Goal: Check status: Check status

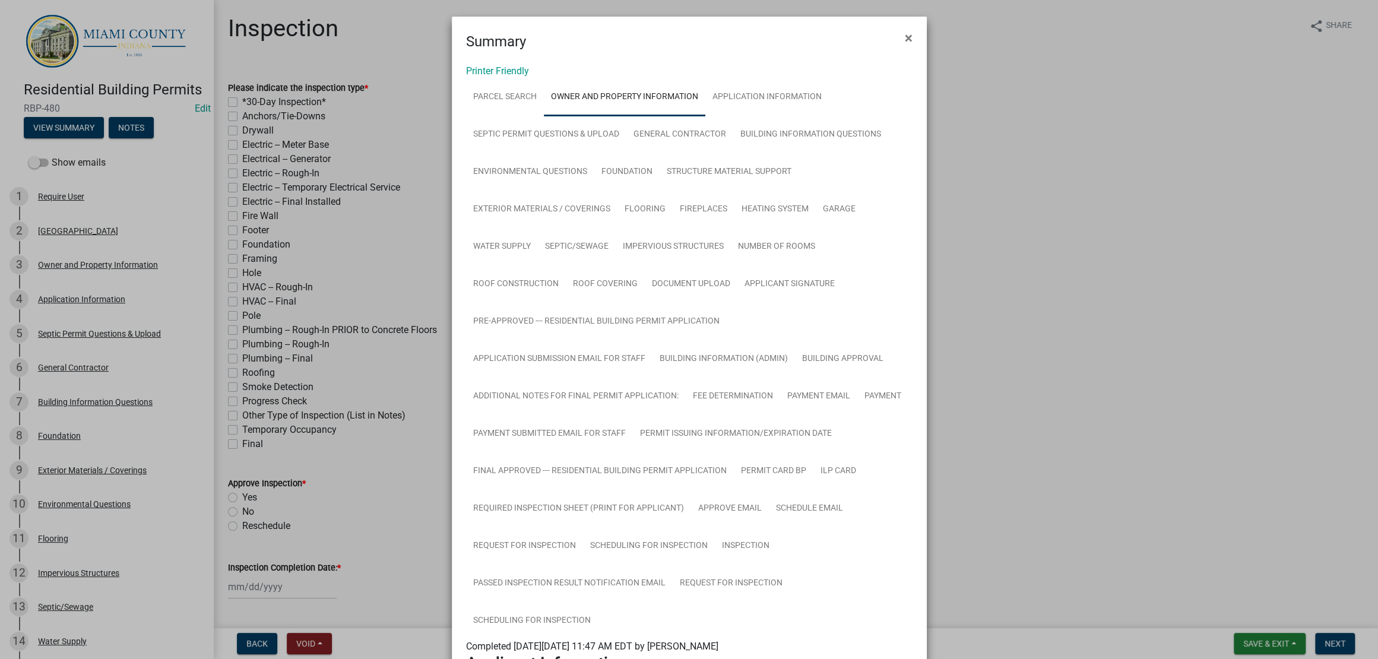
scroll to position [1187, 0]
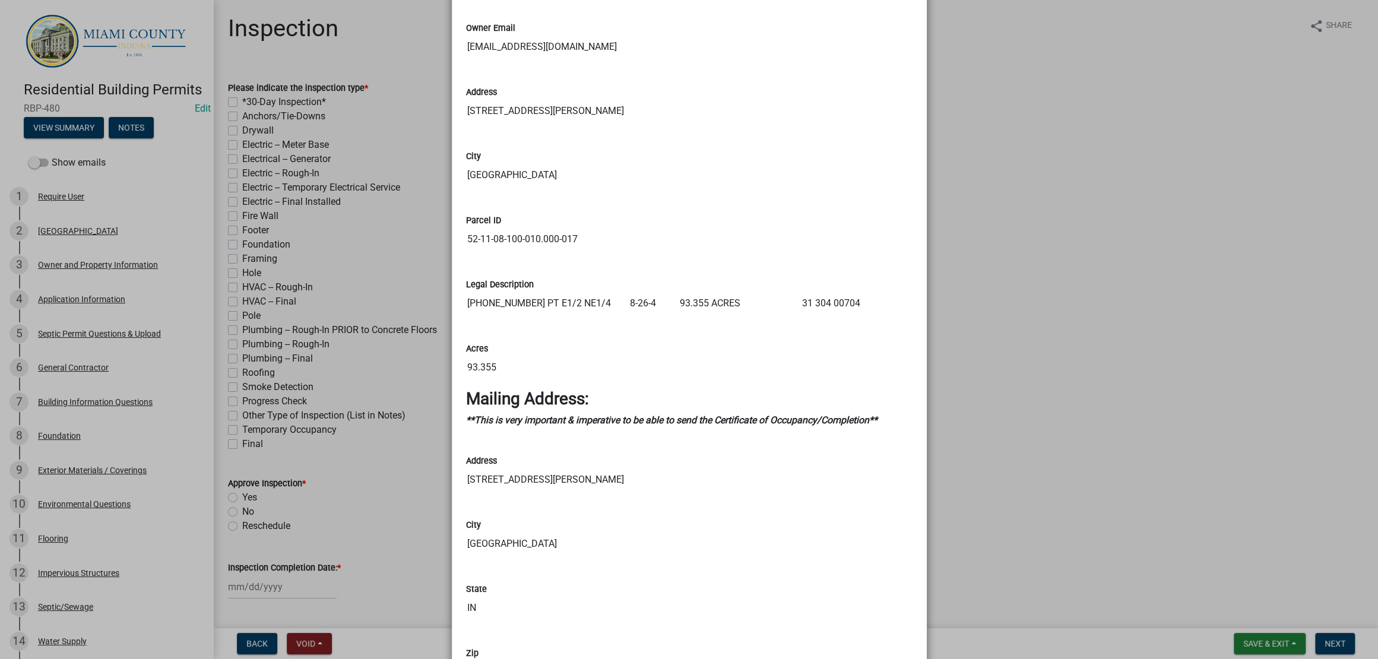
drag, startPoint x: 1132, startPoint y: 403, endPoint x: 1170, endPoint y: 462, distance: 70.5
click at [1133, 403] on ngb-modal-window "Summary × Printer Friendly Parcel search Owner and Property Information Applica…" at bounding box center [689, 329] width 1378 height 659
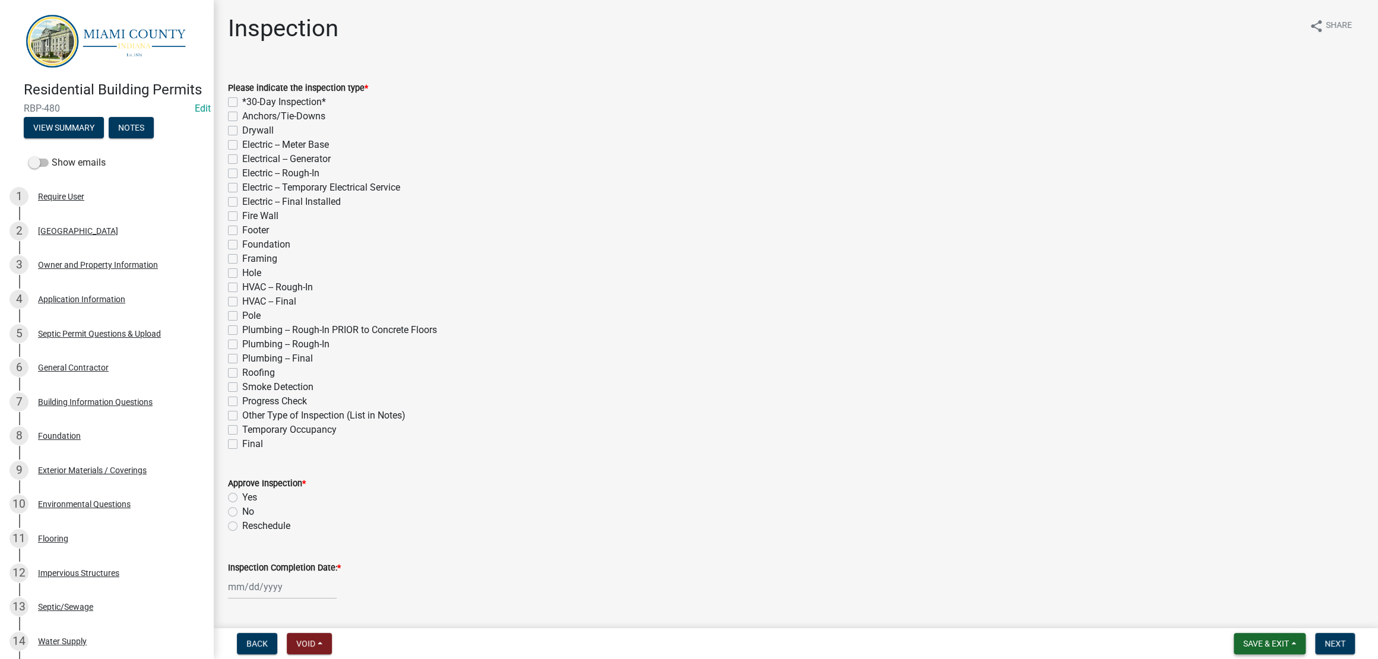
click at [1271, 645] on button "Save & Exit" at bounding box center [1270, 643] width 72 height 21
click at [1233, 597] on button "Save & Exit" at bounding box center [1258, 607] width 95 height 29
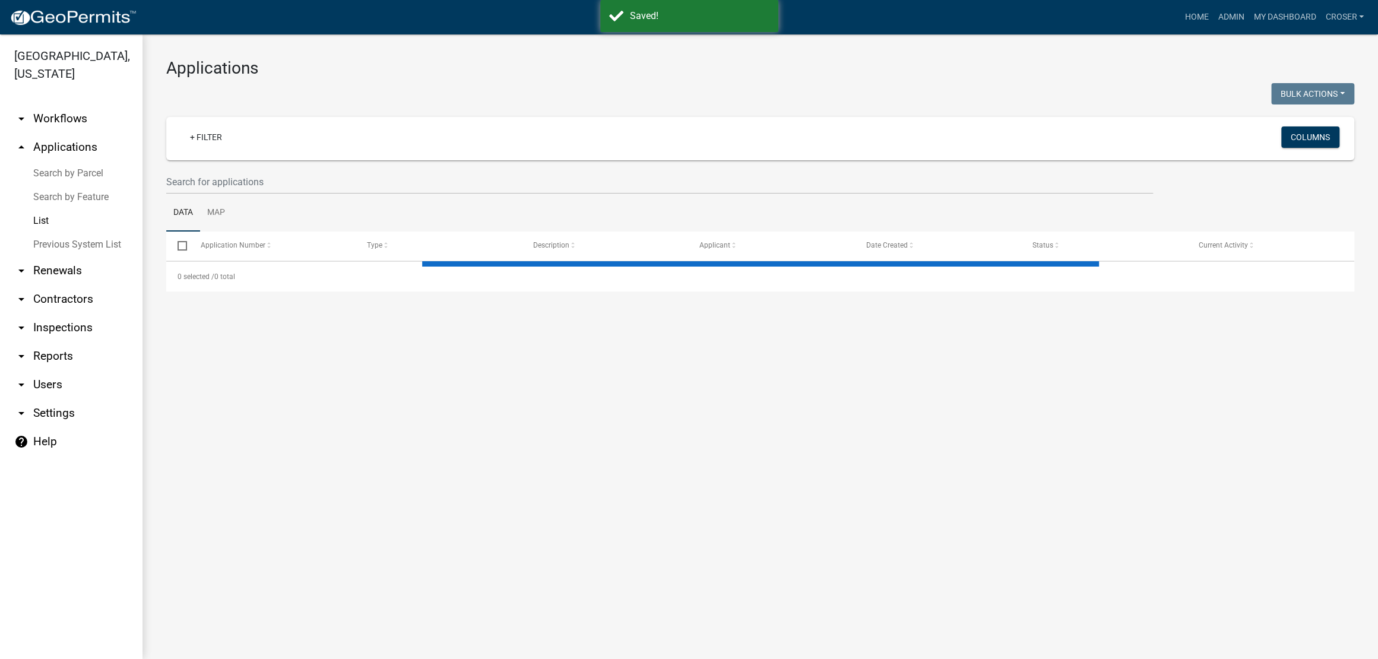
select select "3: 100"
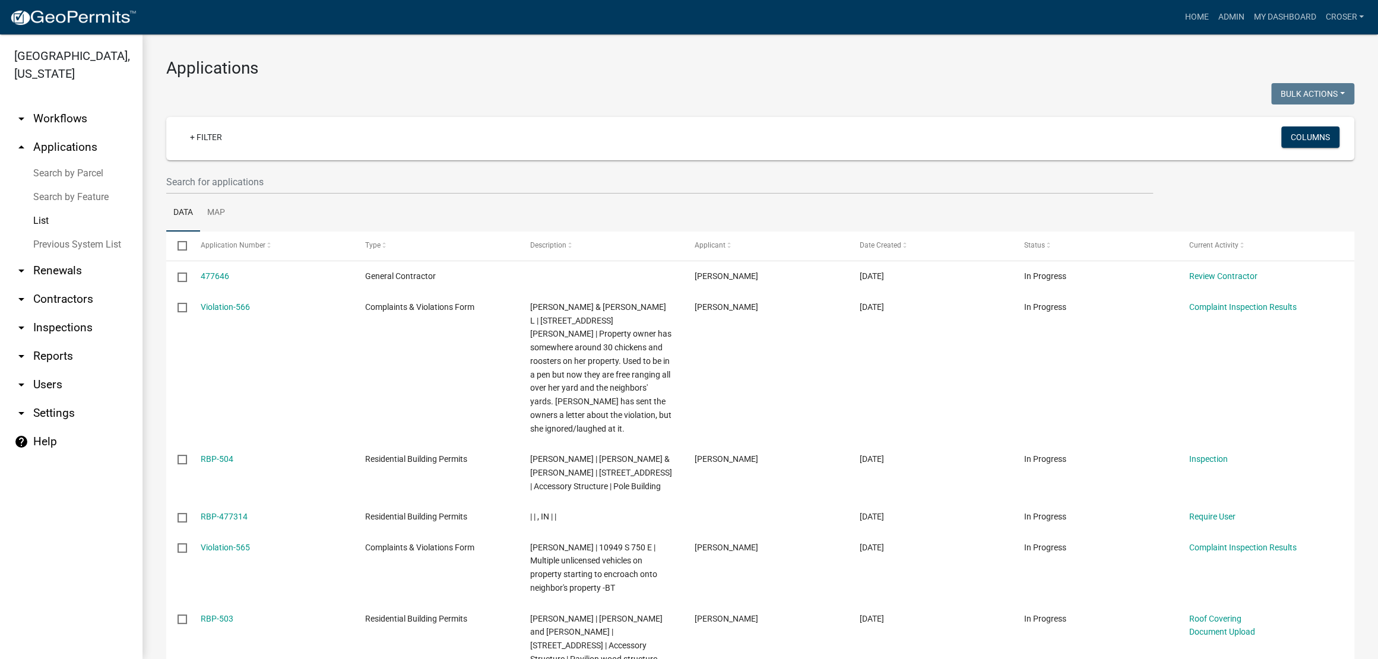
click at [71, 185] on link "Search by Parcel" at bounding box center [71, 174] width 143 height 24
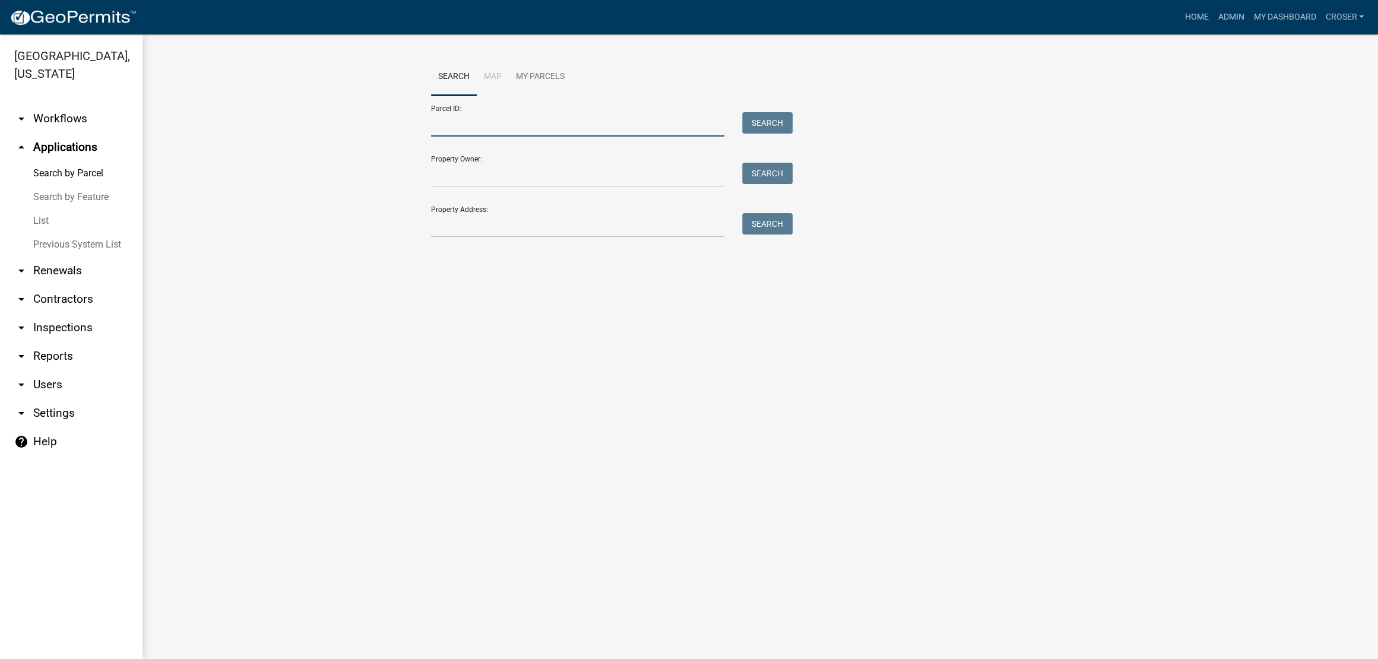
click at [509, 132] on input "Parcel ID:" at bounding box center [578, 124] width 294 height 24
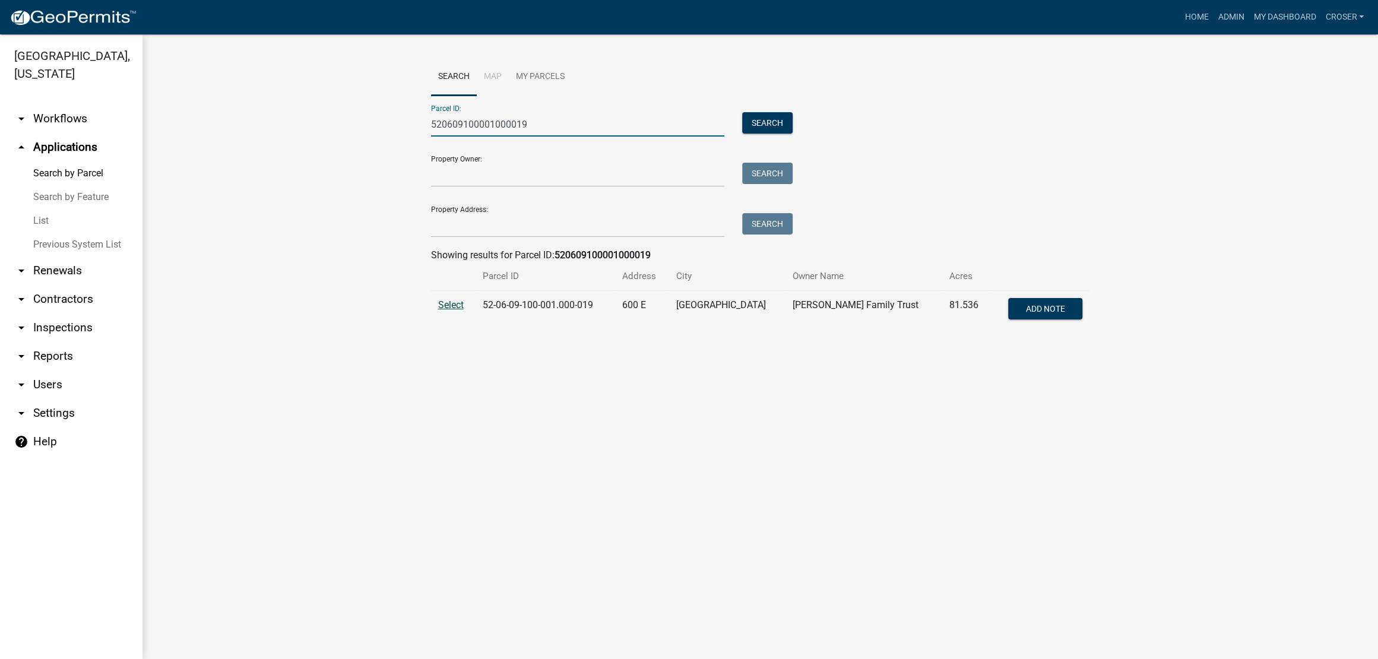
type input "520609100001000019"
click at [453, 311] on span "Select" at bounding box center [451, 304] width 26 height 11
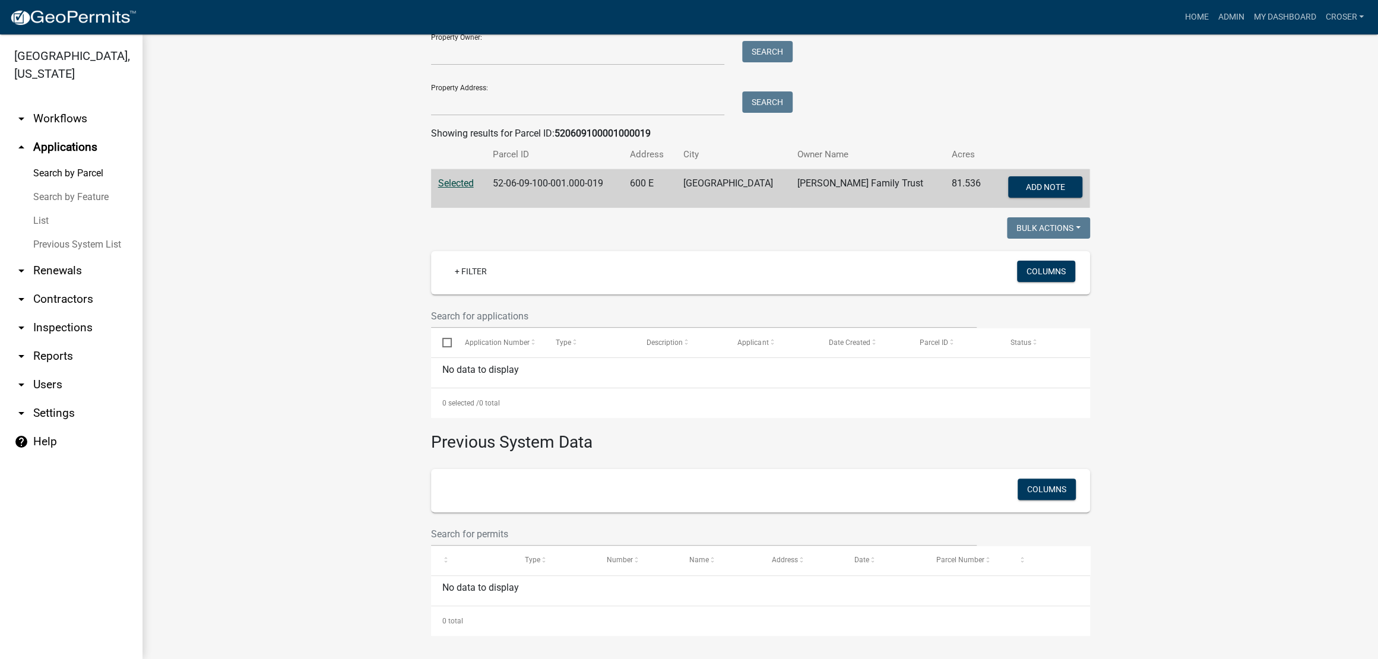
scroll to position [28, 0]
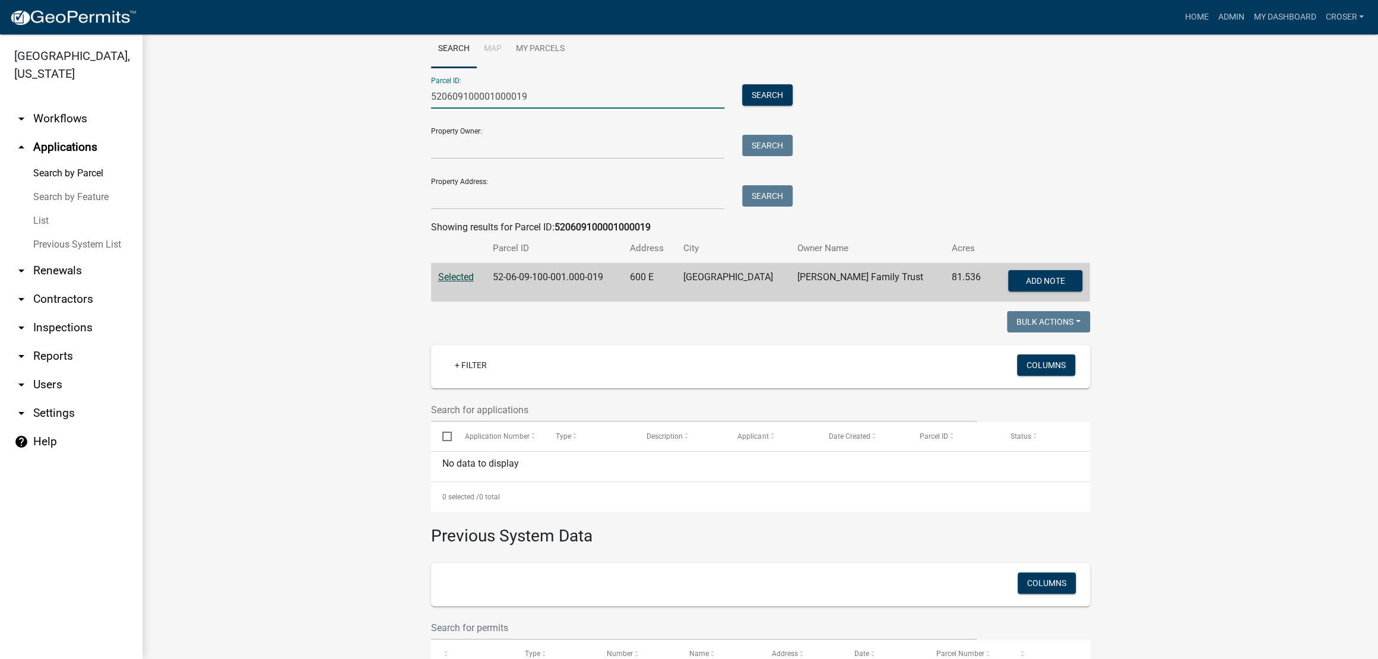
drag, startPoint x: 533, startPoint y: 117, endPoint x: 402, endPoint y: 113, distance: 131.3
click at [402, 113] on wm-workflow-application-search-view "Search Map My Parcels Parcel ID: 520609100001000019 Search Property Owner: Sear…" at bounding box center [760, 379] width 1188 height 699
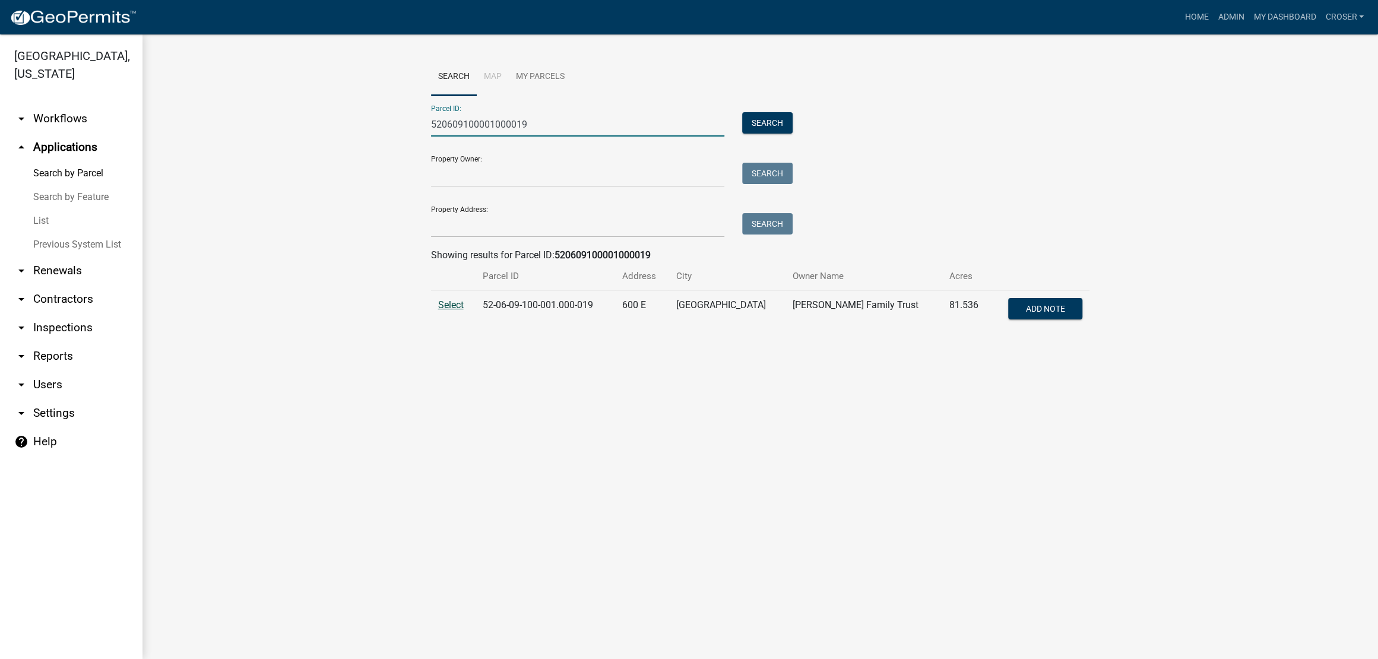
click at [473, 330] on td "Select" at bounding box center [453, 310] width 45 height 39
click at [464, 311] on span "Select" at bounding box center [451, 304] width 26 height 11
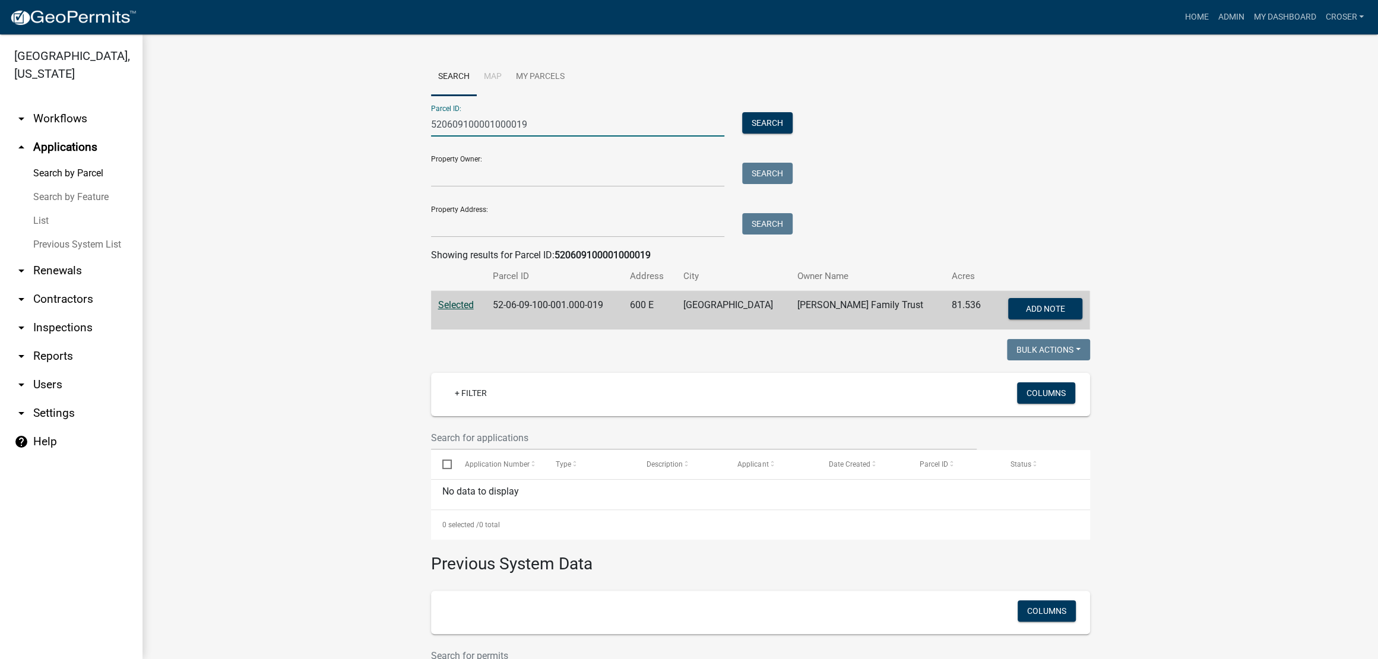
drag, startPoint x: 577, startPoint y: 135, endPoint x: 262, endPoint y: 138, distance: 314.1
click at [262, 138] on wm-workflow-application-search-view "Search Map My Parcels Parcel ID: 520609100001000019 Search Property Owner: Sear…" at bounding box center [760, 407] width 1188 height 699
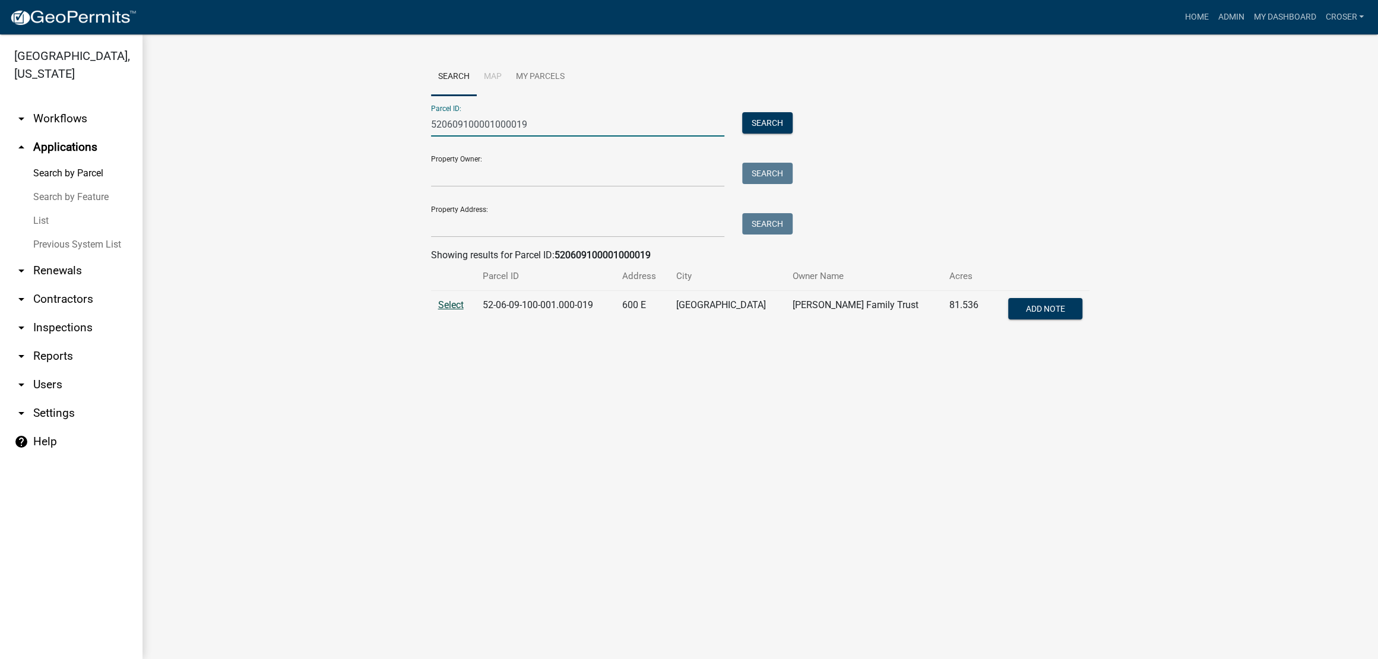
click at [446, 311] on span "Select" at bounding box center [451, 304] width 26 height 11
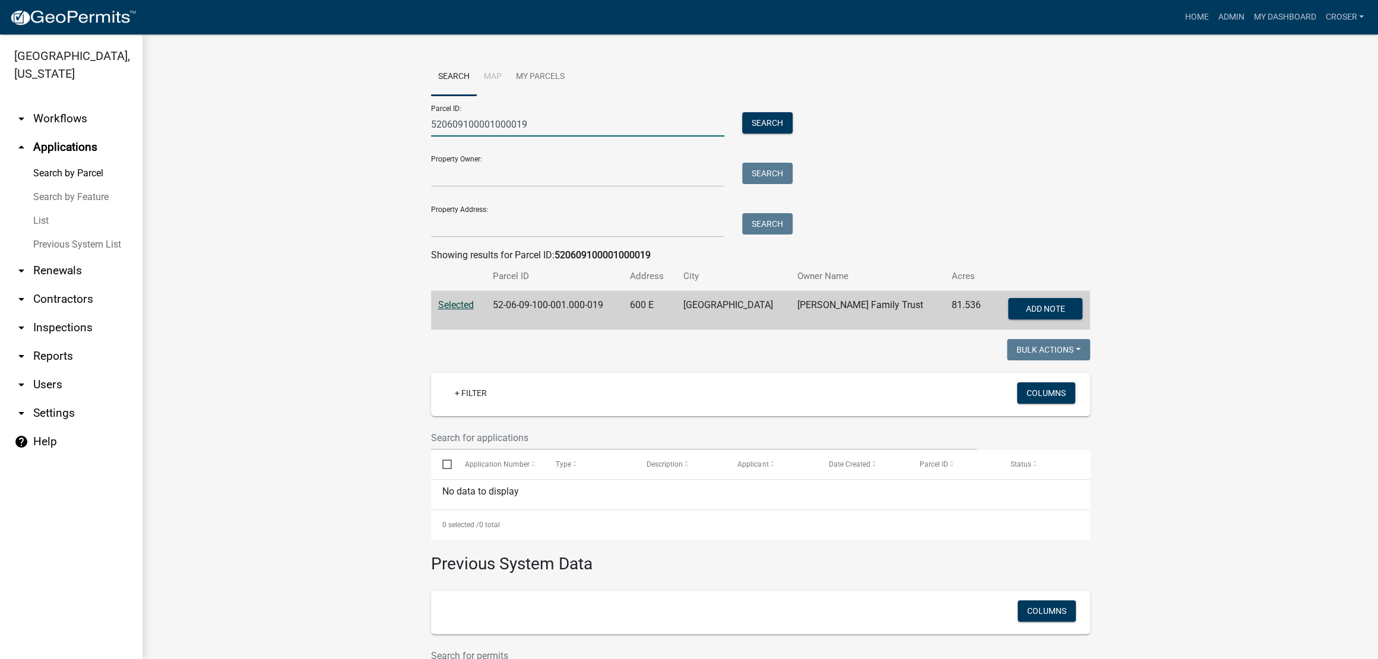
drag, startPoint x: 574, startPoint y: 150, endPoint x: 323, endPoint y: 145, distance: 251.2
click at [323, 145] on wm-workflow-application-search-view "Search Map My Parcels Parcel ID: 520609100001000019 Search Property Owner: Sear…" at bounding box center [760, 407] width 1188 height 699
click at [657, 131] on input "520609100001000019" at bounding box center [578, 124] width 294 height 24
drag, startPoint x: 623, startPoint y: 145, endPoint x: 316, endPoint y: 116, distance: 308.4
click at [316, 116] on wm-workflow-application-search-view "Search Map My Parcels Parcel ID: 520609100001000019 Search Property Owner: Sear…" at bounding box center [760, 407] width 1188 height 699
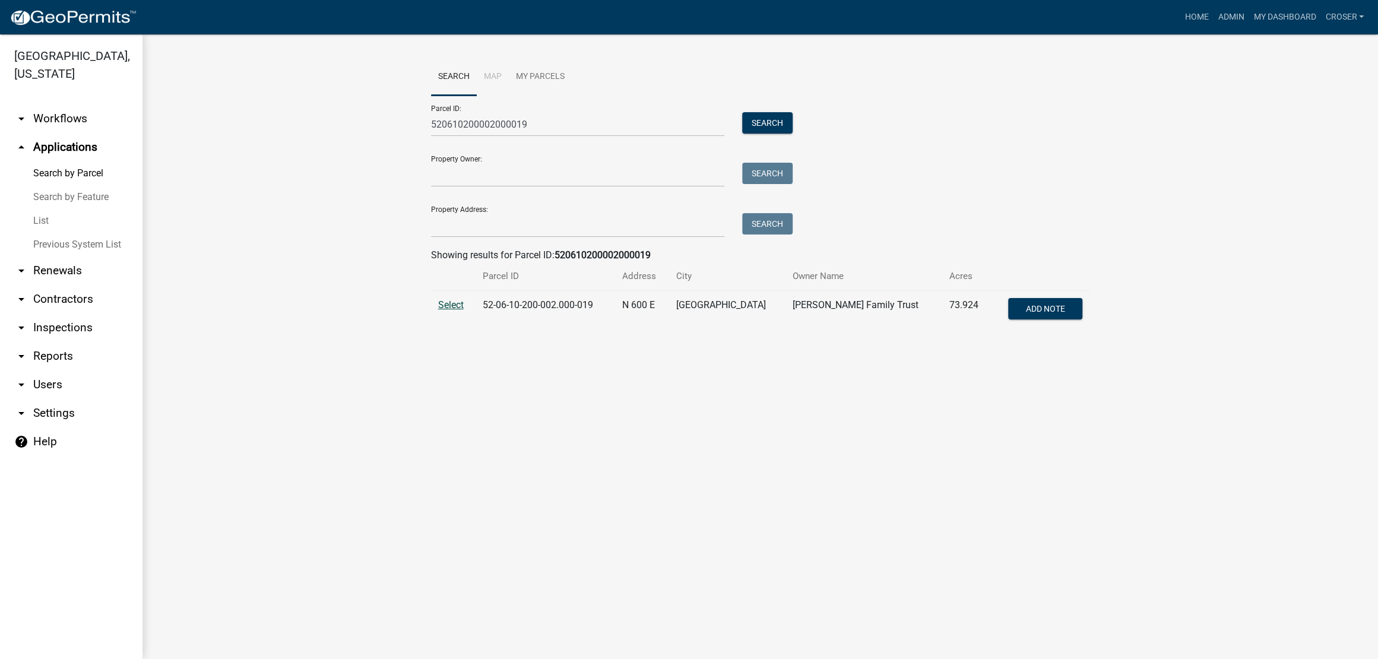
click at [460, 311] on span "Select" at bounding box center [451, 304] width 26 height 11
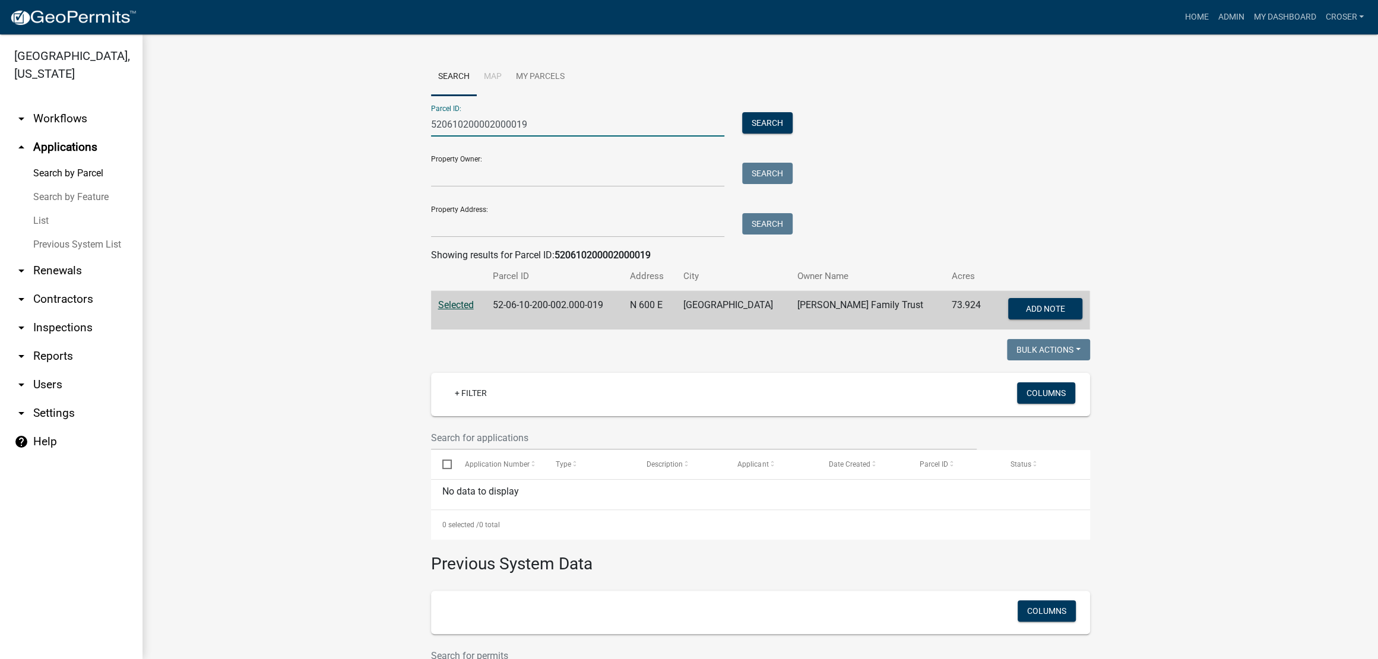
drag, startPoint x: 570, startPoint y: 150, endPoint x: 281, endPoint y: 131, distance: 289.8
click at [287, 131] on wm-workflow-application-search-view "Search Map My Parcels Parcel ID: 520610200002000019 Search Property Owner: Sear…" at bounding box center [760, 407] width 1188 height 699
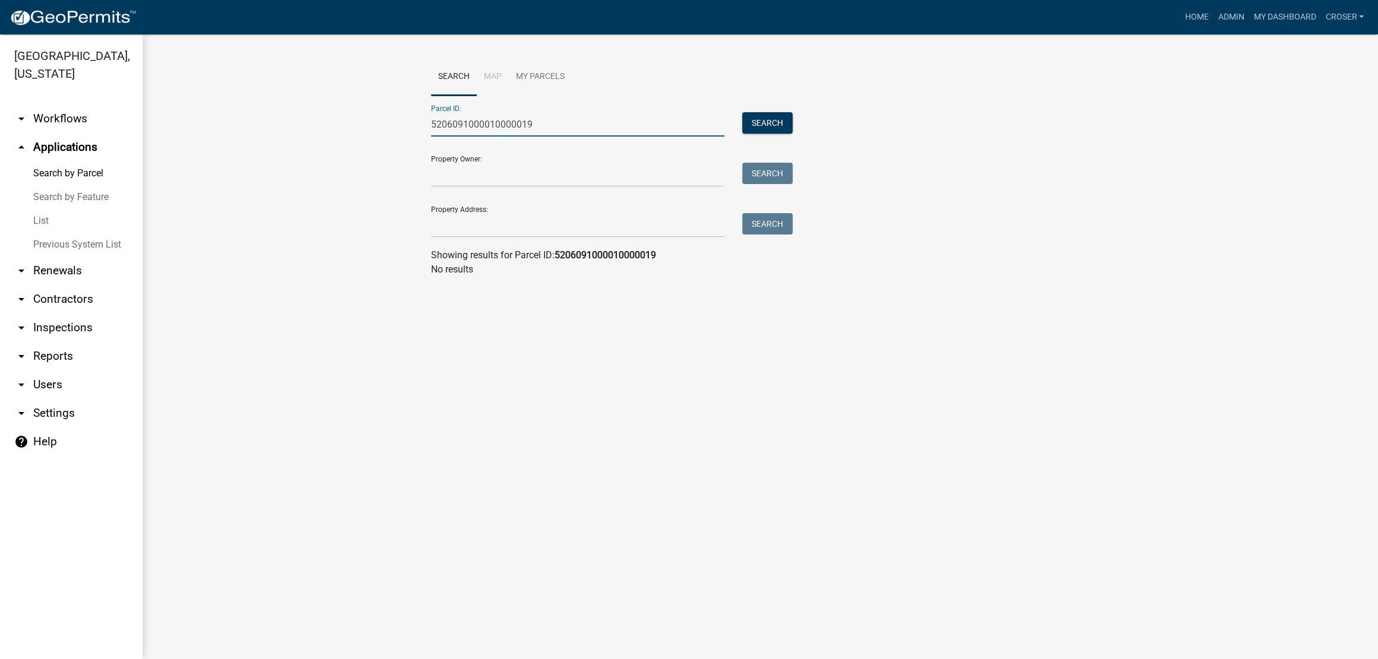
drag, startPoint x: 569, startPoint y: 155, endPoint x: 251, endPoint y: 143, distance: 319.1
click at [251, 143] on wm-workflow-application-search-view "Search Map My Parcels Parcel ID: 5206091000010000019 Search Property Owner: Sea…" at bounding box center [760, 172] width 1188 height 228
drag, startPoint x: 482, startPoint y: 140, endPoint x: 277, endPoint y: 143, distance: 205.5
click at [280, 143] on wm-workflow-application-search-view "Search Map My Parcels Parcel ID: 5206091000010000109 Search Property Owner: Sea…" at bounding box center [760, 172] width 1188 height 228
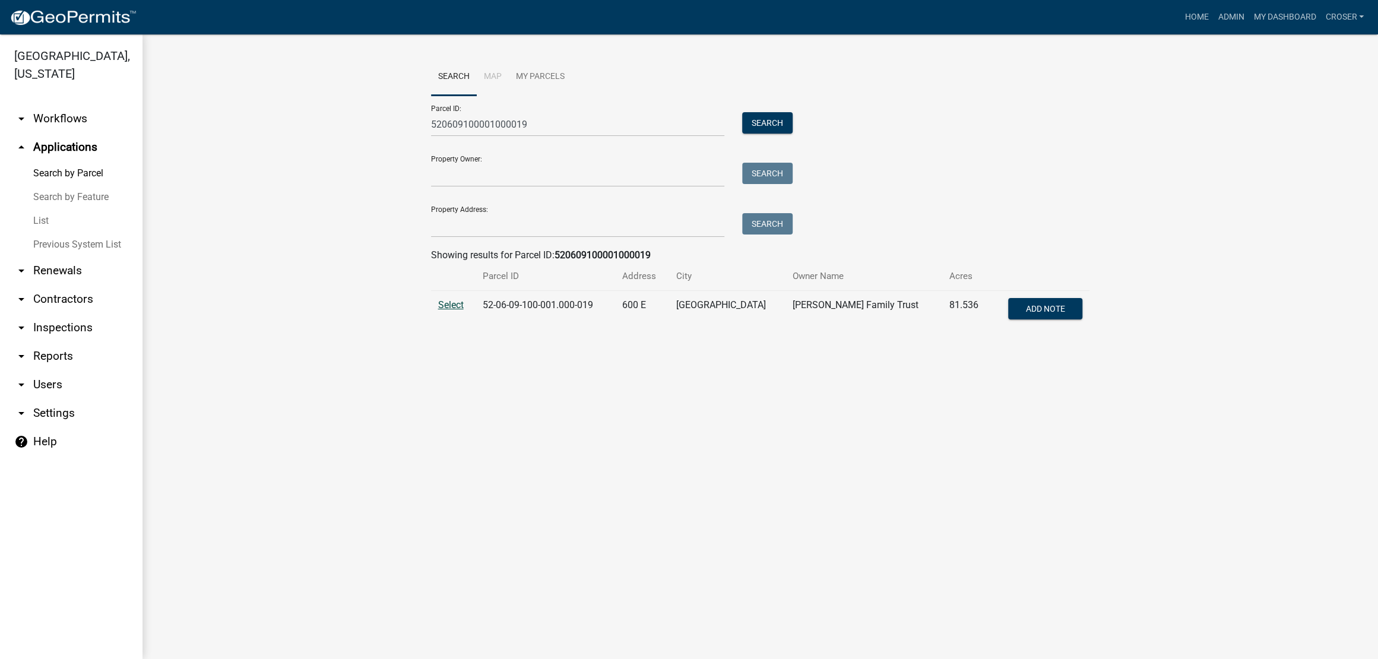
click at [445, 311] on span "Select" at bounding box center [451, 304] width 26 height 11
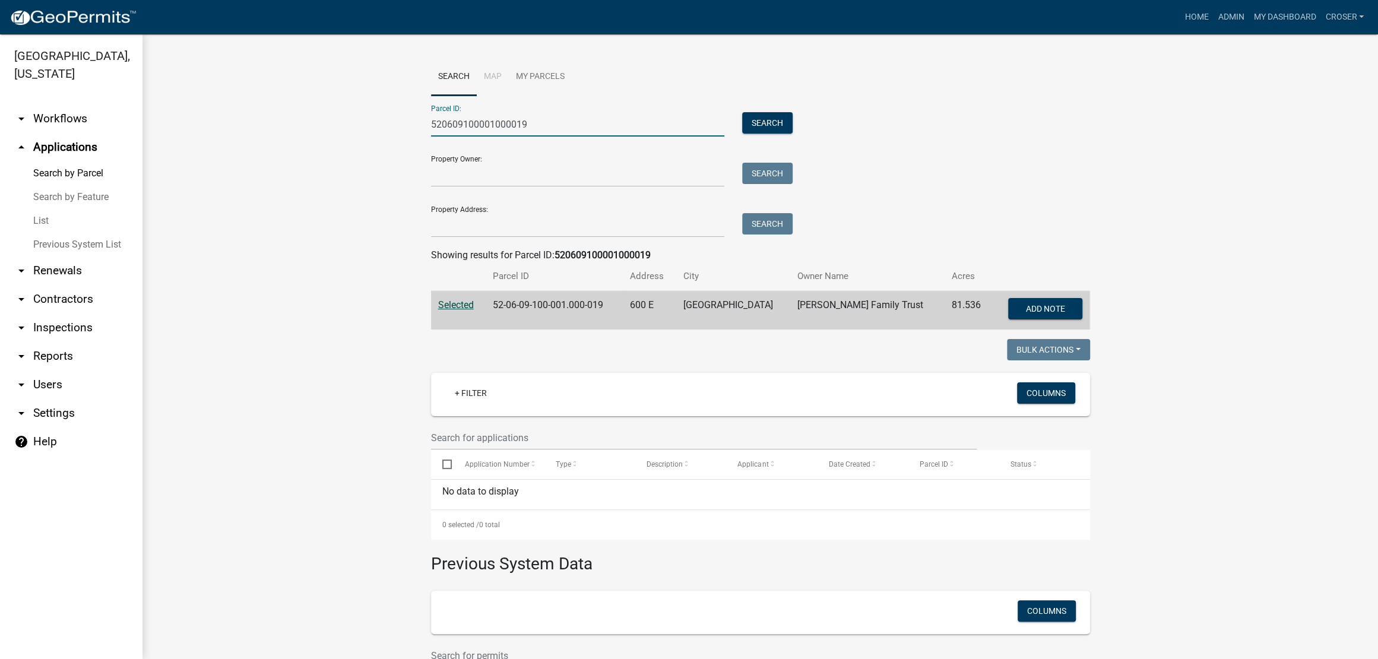
drag, startPoint x: 584, startPoint y: 144, endPoint x: 301, endPoint y: 150, distance: 283.3
click at [301, 150] on wm-workflow-application-search-view "Search Map My Parcels Parcel ID: 520609100001000019 Search Property Owner: Sear…" at bounding box center [760, 407] width 1188 height 699
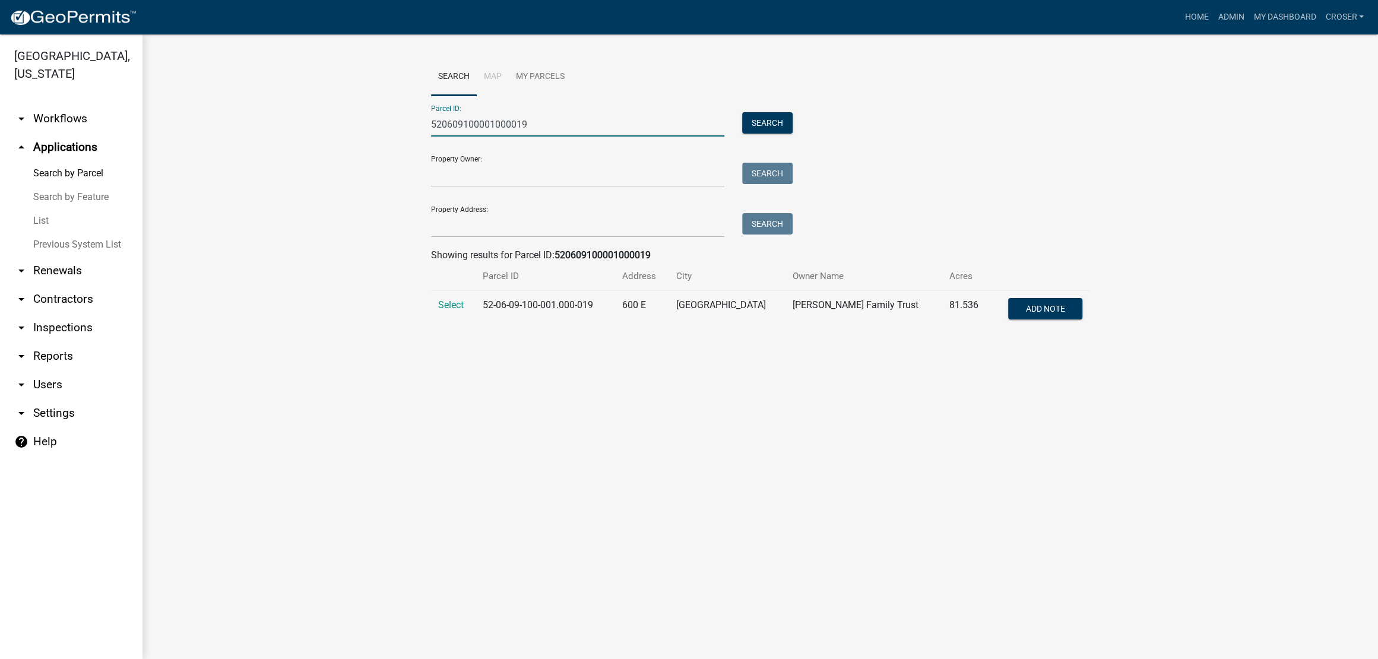
click at [457, 330] on td "Select" at bounding box center [453, 310] width 45 height 39
click at [454, 311] on span "Select" at bounding box center [451, 304] width 26 height 11
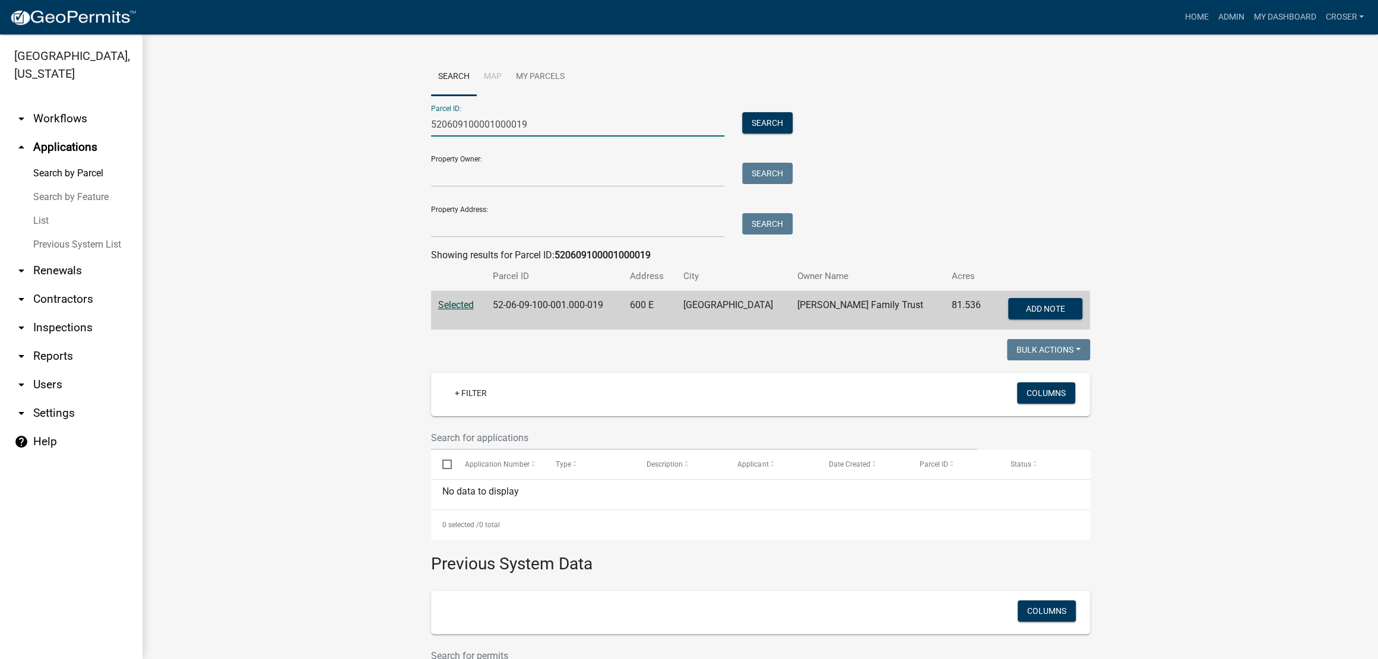
drag, startPoint x: 569, startPoint y: 148, endPoint x: 200, endPoint y: 129, distance: 370.4
click at [204, 129] on wm-workflow-application-search-view "Search Map My Parcels Parcel ID: 520609100001000019 Search Property Owner: Sear…" at bounding box center [760, 407] width 1188 height 699
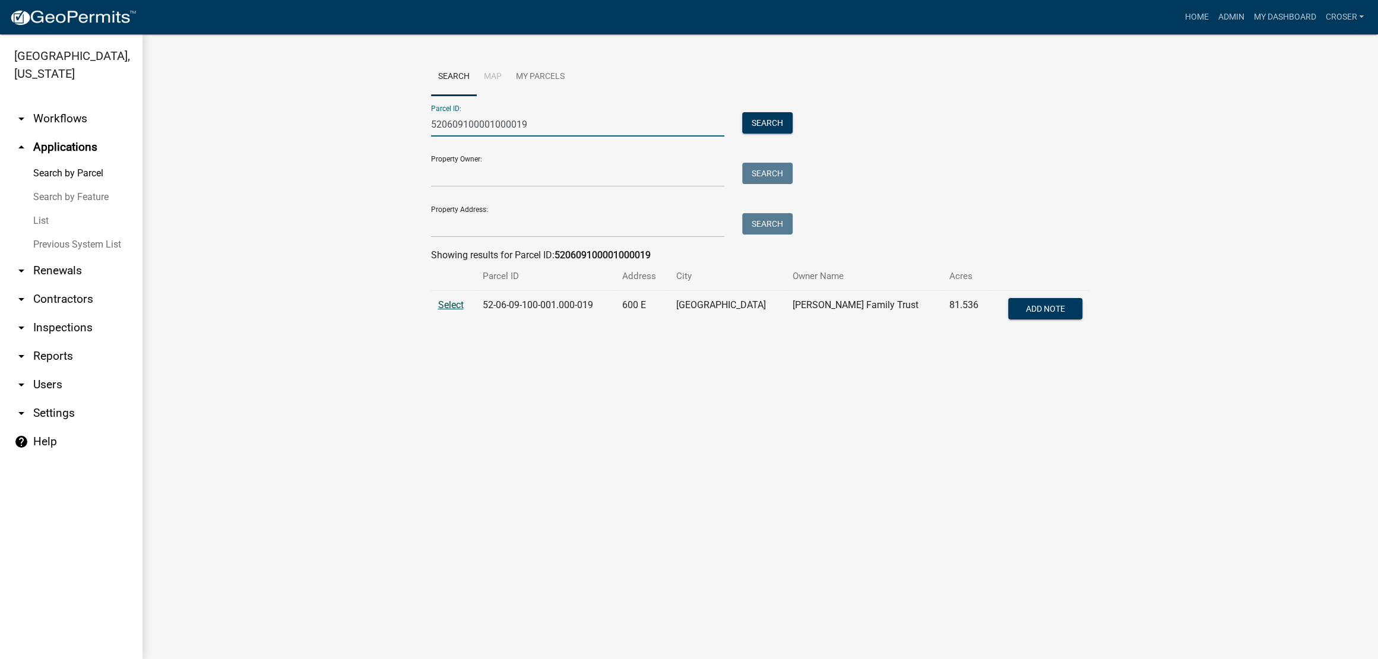
click at [444, 311] on span "Select" at bounding box center [451, 304] width 26 height 11
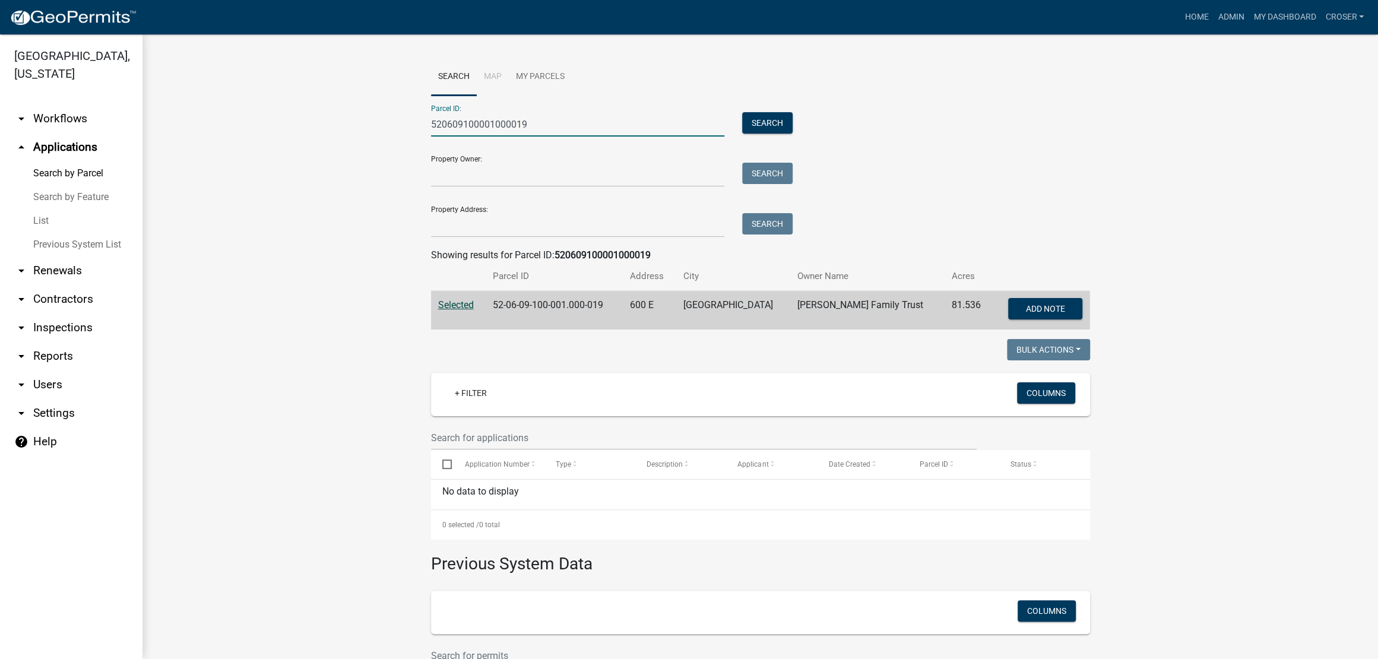
drag, startPoint x: 571, startPoint y: 145, endPoint x: 313, endPoint y: 137, distance: 257.8
click at [314, 138] on wm-workflow-application-search-view "Search Map My Parcels Parcel ID: 520609100001000019 Search Property Owner: Sear…" at bounding box center [760, 407] width 1188 height 699
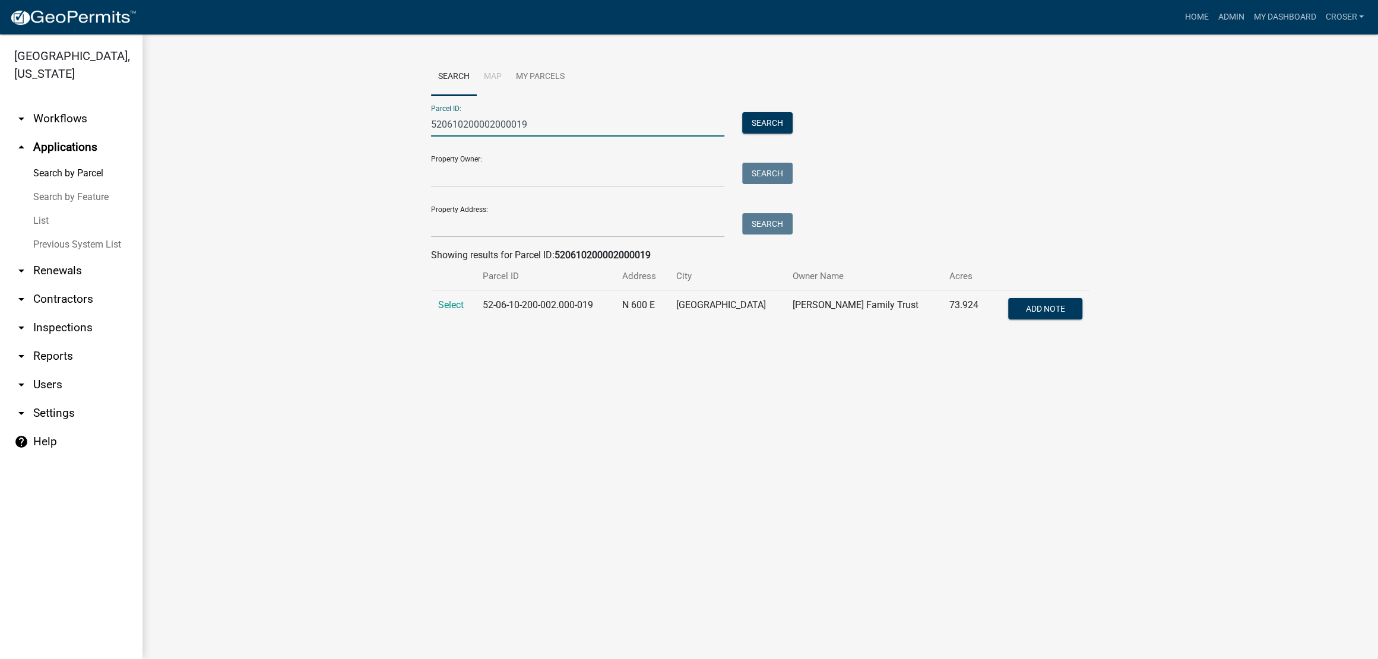
type input "520610200002000019"
click at [474, 330] on td "Select" at bounding box center [453, 310] width 45 height 39
click at [464, 311] on span "Select" at bounding box center [451, 304] width 26 height 11
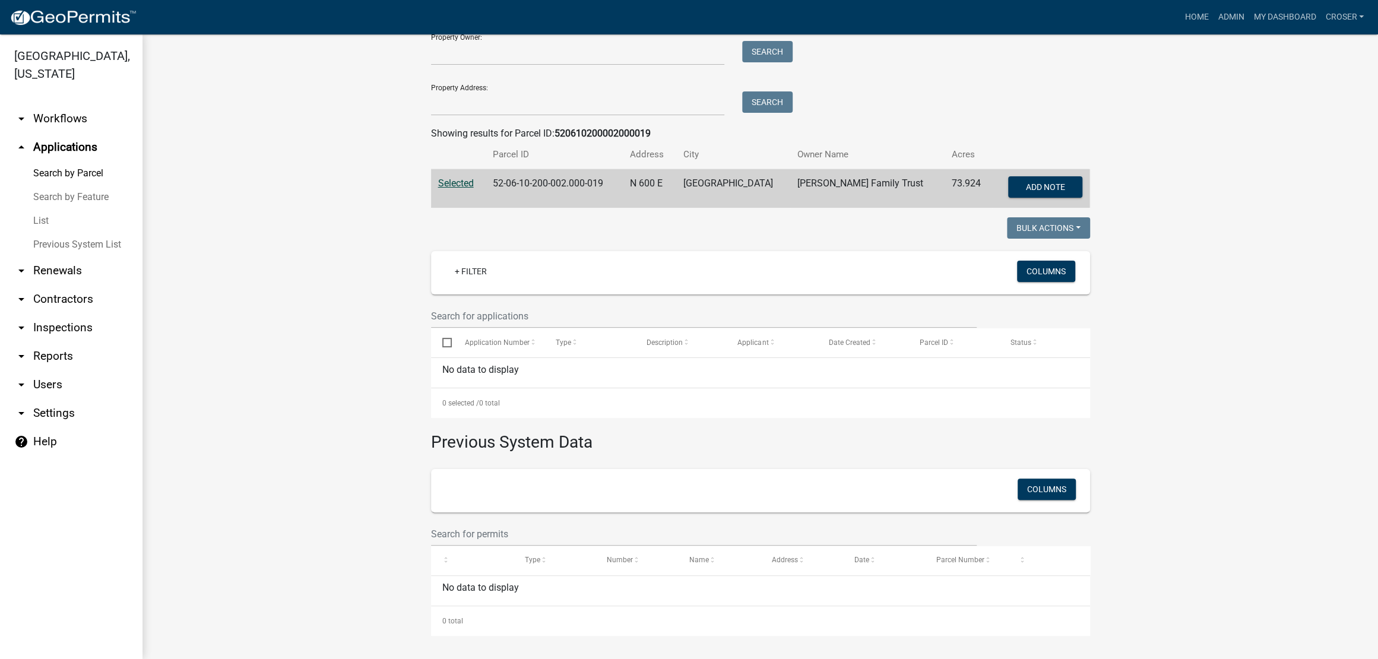
scroll to position [251, 0]
